Goal: Transaction & Acquisition: Purchase product/service

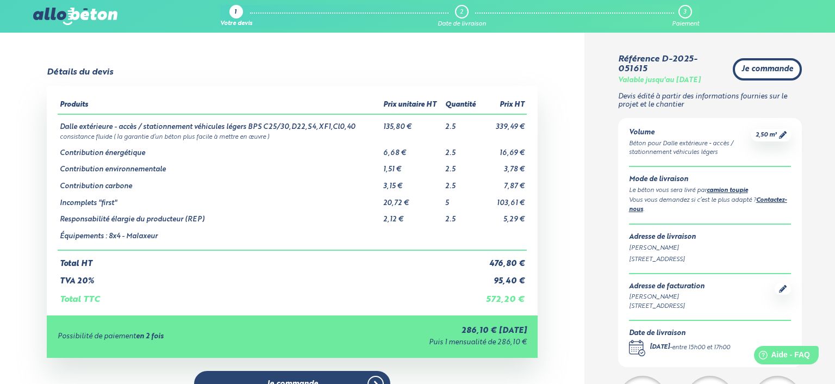
click at [774, 65] on span "Je commande" at bounding box center [768, 69] width 52 height 9
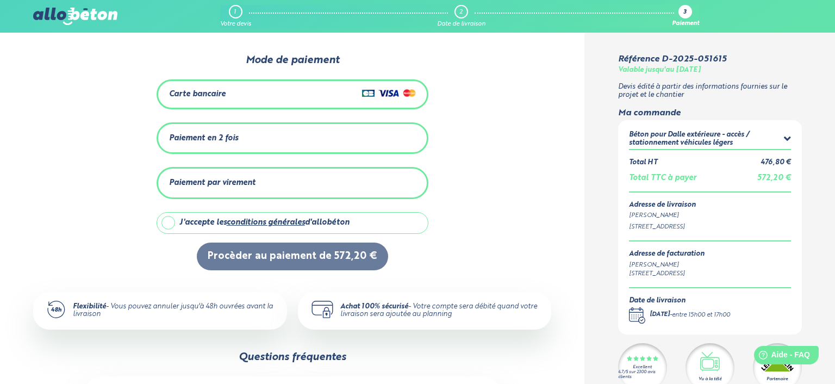
click at [252, 94] on div "Carte bancaire" at bounding box center [292, 94] width 247 height 16
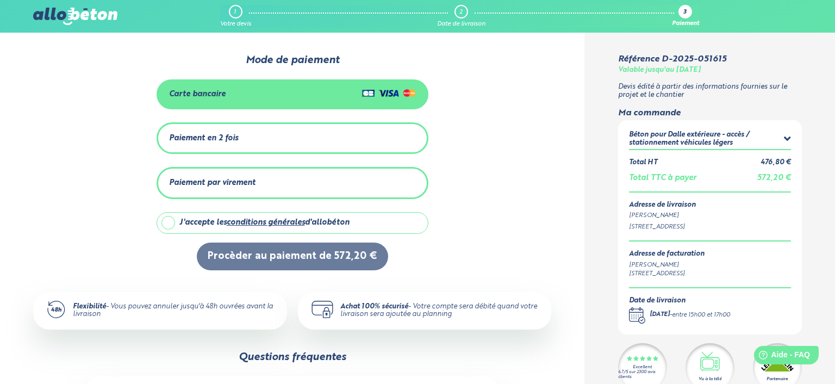
click at [248, 142] on div "Paiement en 2 fois" at bounding box center [292, 138] width 247 height 18
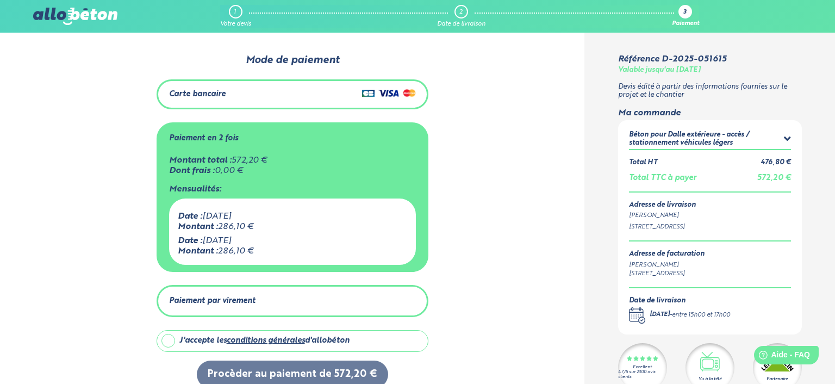
click at [198, 336] on div "J'accepte les conditions générales d'allobéton" at bounding box center [264, 340] width 170 height 9
checkbox input "true"
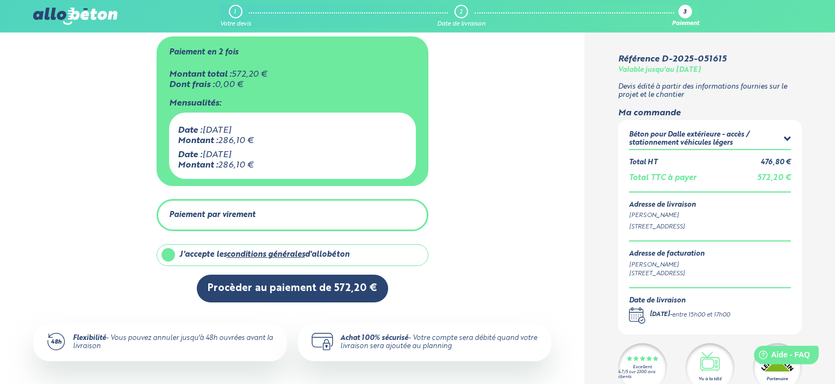
scroll to position [85, 0]
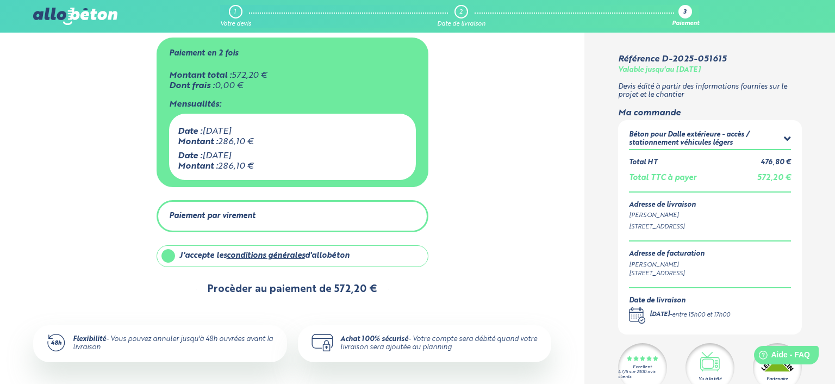
click at [264, 294] on button "Procèder au paiement de 572,20 €" at bounding box center [292, 290] width 191 height 28
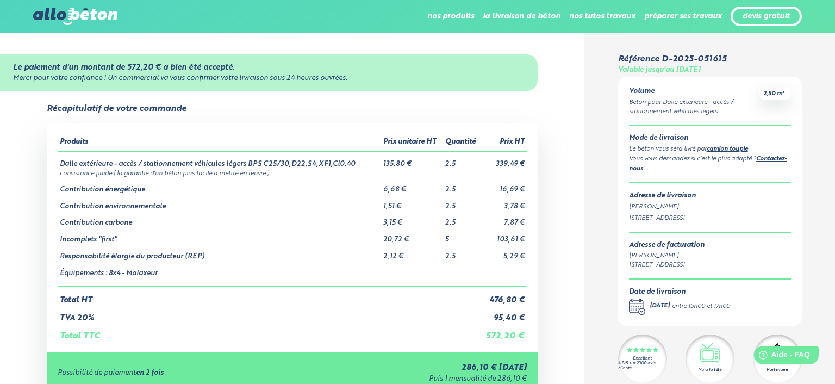
click at [582, 201] on div "Récapitulatif de votre commande Produits Prix unitaire HT Quantité Prix HT Dall…" at bounding box center [292, 308] width 584 height 408
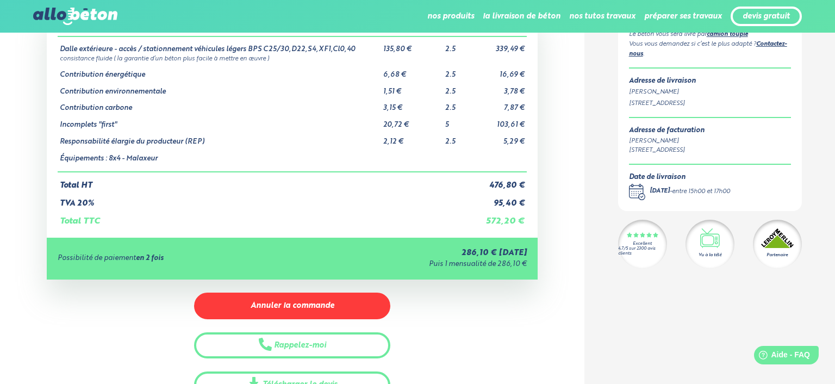
scroll to position [144, 0]
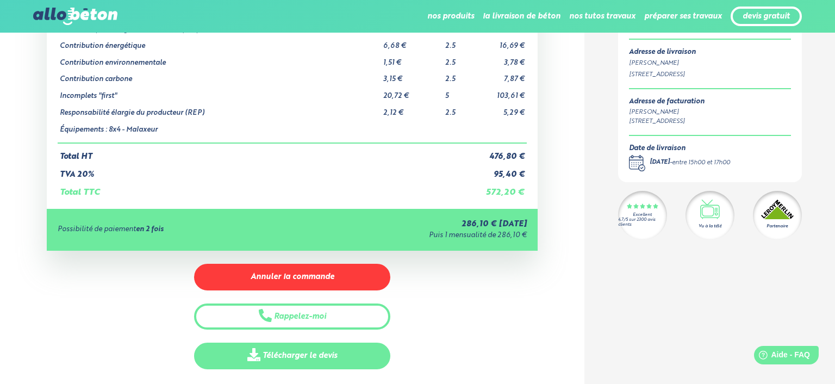
click at [325, 356] on link "Télécharger le devis" at bounding box center [292, 356] width 196 height 27
